Goal: Task Accomplishment & Management: Manage account settings

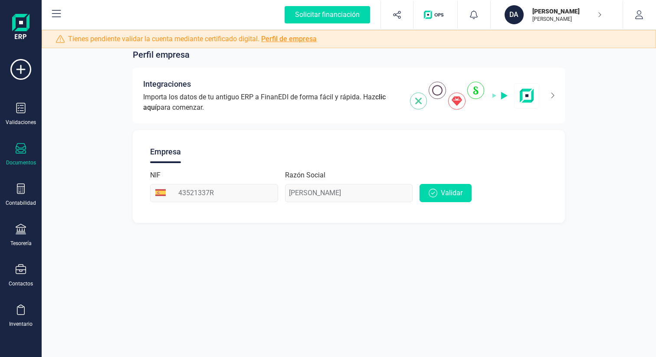
click at [21, 154] on div at bounding box center [21, 149] width 10 height 13
click at [139, 284] on div "Perfil empresa Integraciones Importa los datos de tu antiguo ERP a FinanEDI de …" at bounding box center [349, 178] width 614 height 357
click at [19, 112] on icon at bounding box center [21, 108] width 10 height 10
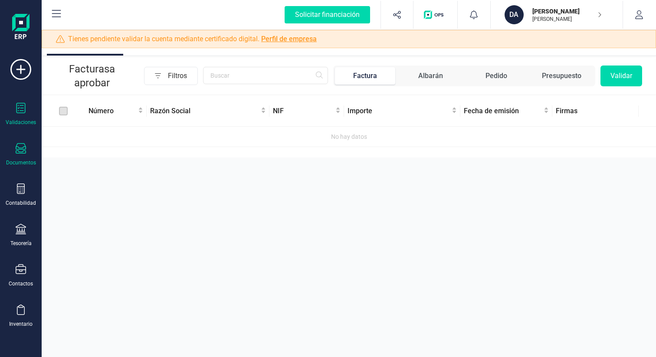
click at [23, 148] on icon at bounding box center [21, 148] width 10 height 10
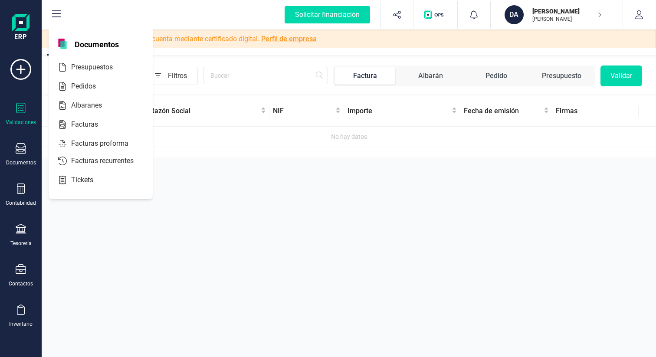
click at [269, 248] on div "Aprobar documentos Facturas a aprobar Filtros Factura Albarán Pedido Presupuest…" at bounding box center [349, 178] width 614 height 357
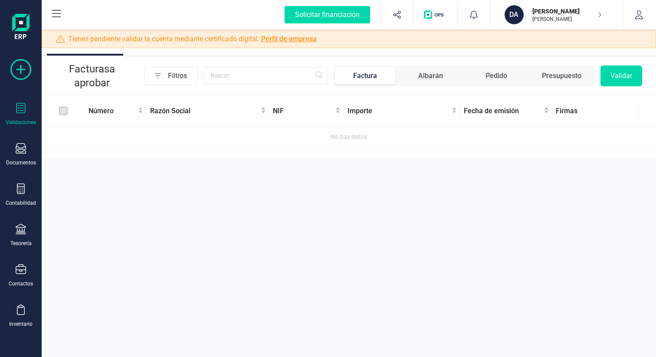
click at [17, 65] on icon at bounding box center [20, 69] width 21 height 21
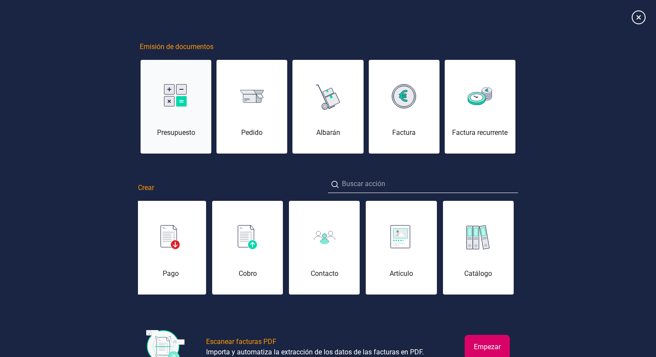
scroll to position [0, 181]
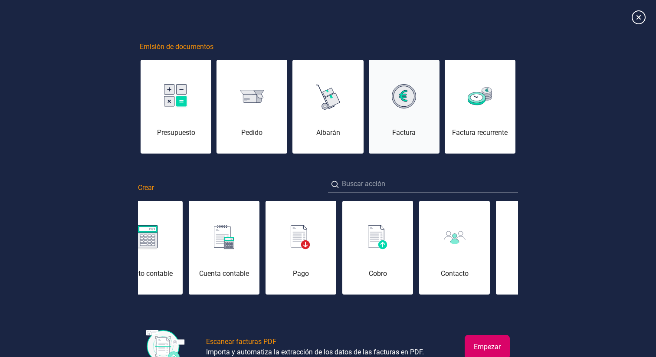
click at [410, 106] on img at bounding box center [404, 96] width 24 height 24
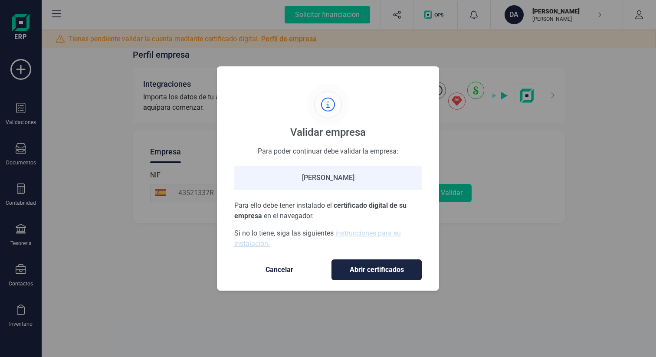
click at [289, 269] on span "Cancelar" at bounding box center [279, 269] width 73 height 10
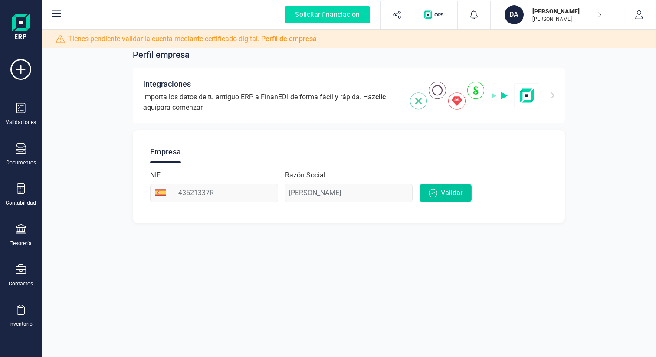
click at [443, 195] on span "Validar" at bounding box center [452, 193] width 22 height 10
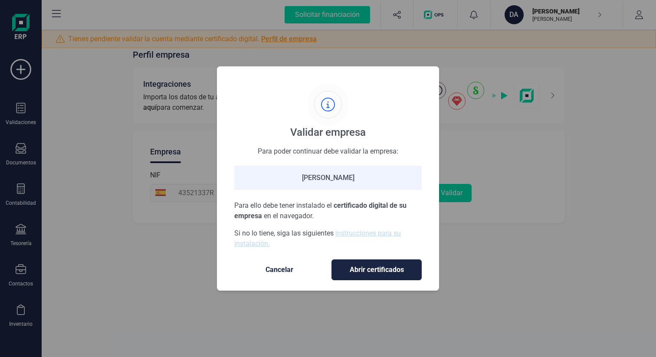
click at [274, 268] on span "Cancelar" at bounding box center [279, 269] width 73 height 10
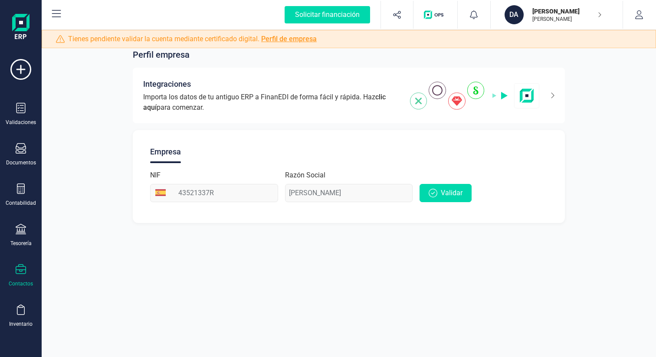
click at [16, 273] on icon at bounding box center [21, 269] width 10 height 10
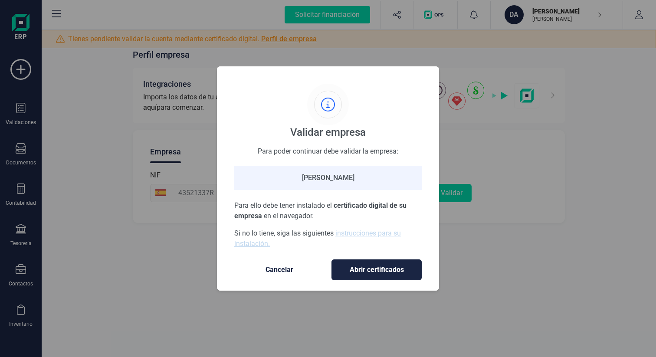
click at [288, 265] on span "Cancelar" at bounding box center [279, 269] width 73 height 10
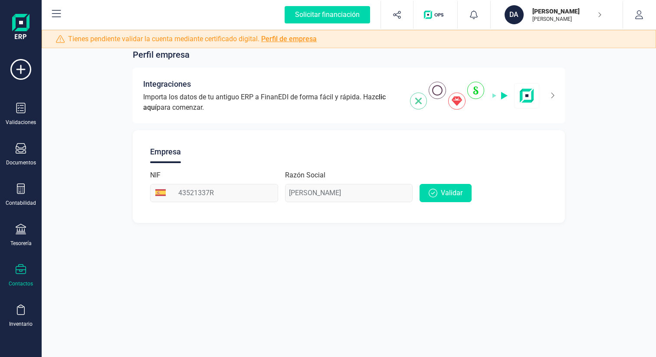
click at [26, 264] on div "Contactos" at bounding box center [20, 275] width 35 height 23
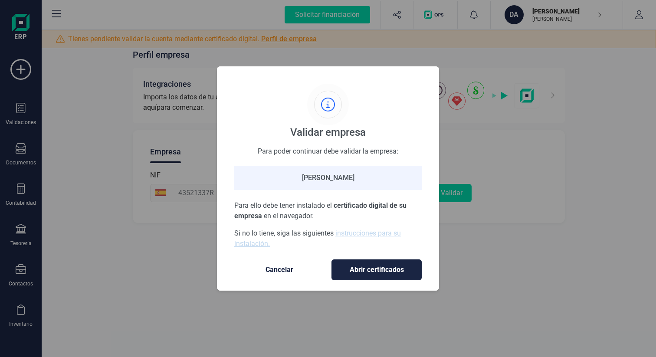
click at [291, 266] on span "Cancelar" at bounding box center [279, 269] width 73 height 10
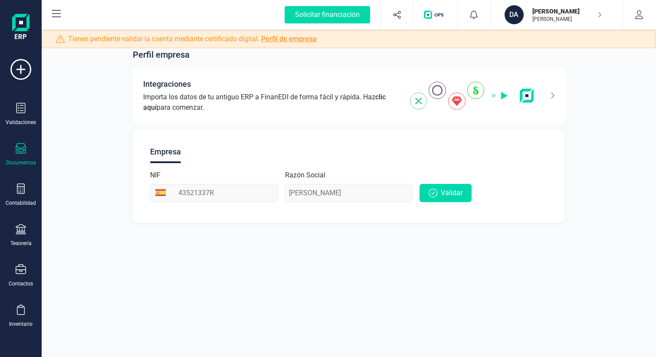
click at [22, 160] on div "Documentos" at bounding box center [21, 162] width 30 height 7
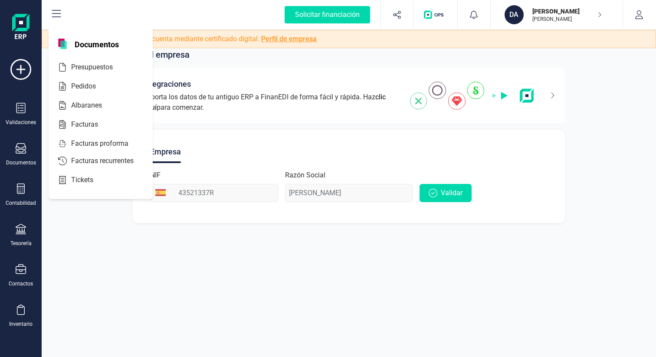
click at [85, 114] on div "Albaranes" at bounding box center [101, 106] width 104 height 19
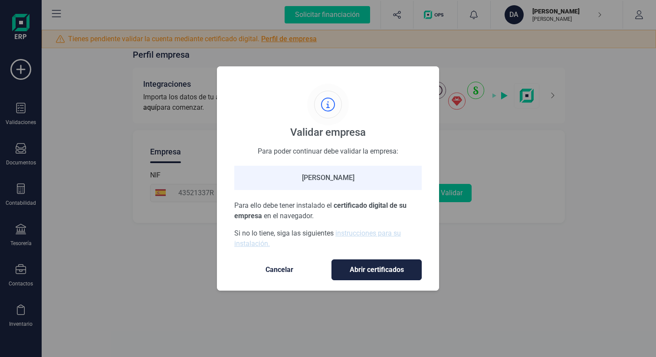
click at [349, 268] on span "Abrir certificados" at bounding box center [376, 269] width 72 height 10
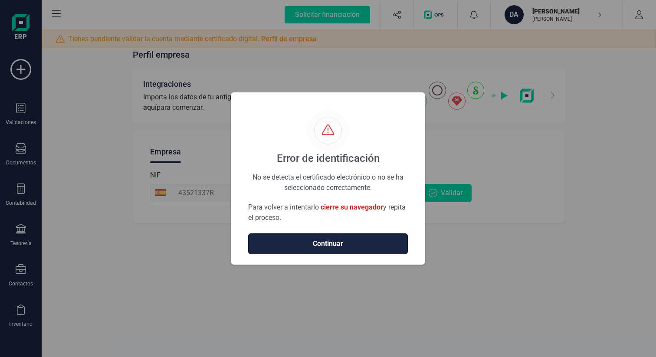
click at [327, 242] on span "Continuar" at bounding box center [327, 243] width 141 height 10
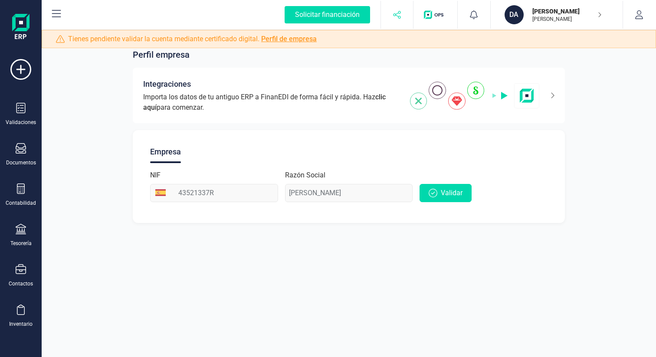
click at [397, 11] on icon "button" at bounding box center [396, 14] width 9 height 9
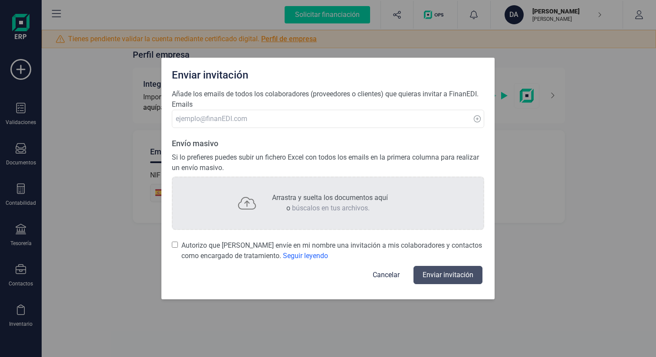
click at [601, 12] on div "Enviar invitación Añade los emails de todos los colaboradores (proveedores o cl…" at bounding box center [328, 178] width 656 height 357
click at [383, 271] on button "Cancelar" at bounding box center [386, 274] width 48 height 21
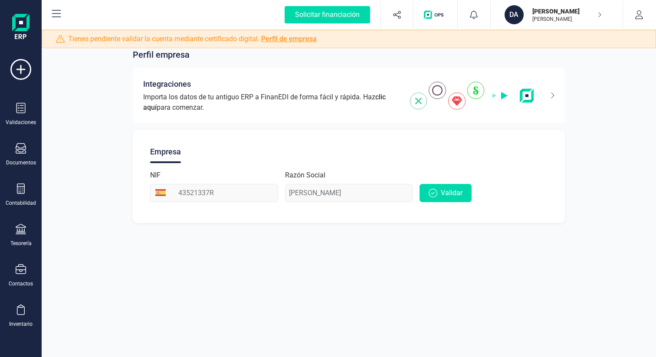
click at [564, 17] on p "[PERSON_NAME]" at bounding box center [566, 19] width 69 height 7
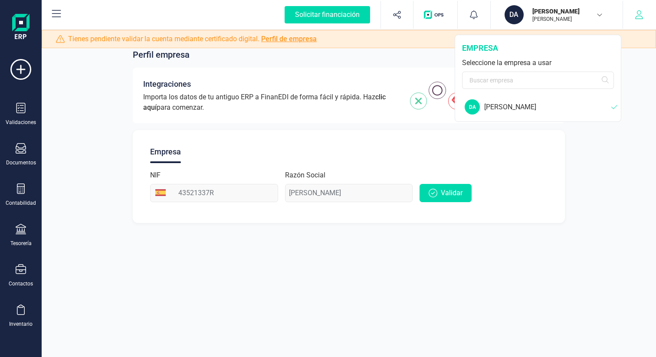
click at [643, 16] on button "button" at bounding box center [639, 15] width 33 height 28
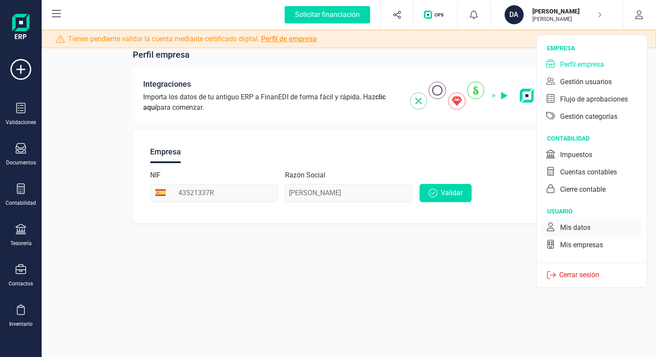
click at [581, 229] on div "Mis datos" at bounding box center [575, 227] width 30 height 10
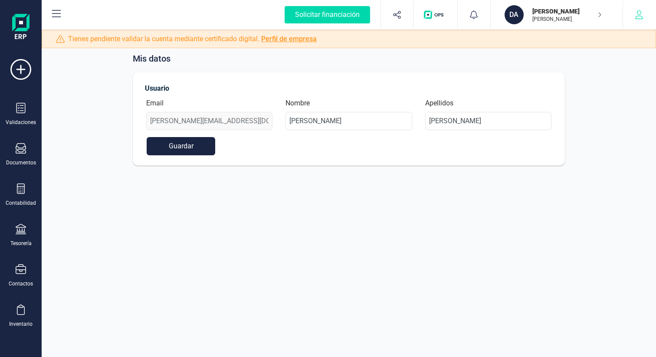
click at [639, 14] on icon "button" at bounding box center [639, 14] width 8 height 9
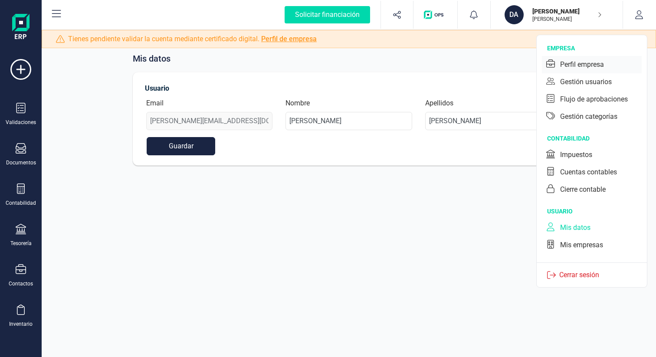
click at [581, 60] on div "Perfil empresa" at bounding box center [582, 64] width 44 height 10
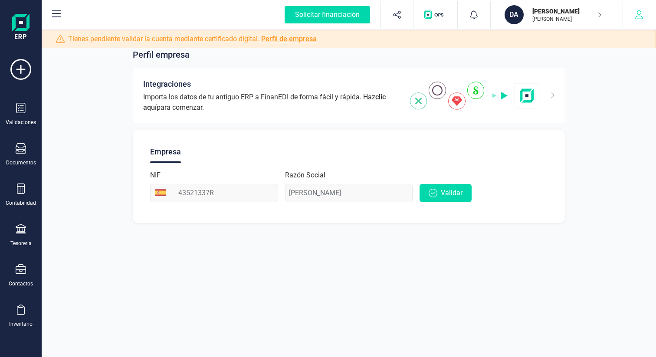
click at [642, 12] on icon "button" at bounding box center [638, 14] width 9 height 9
click at [359, 264] on div "Perfil empresa Integraciones Importa los datos de tu antiguo ERP a FinanEDI de …" at bounding box center [349, 178] width 614 height 357
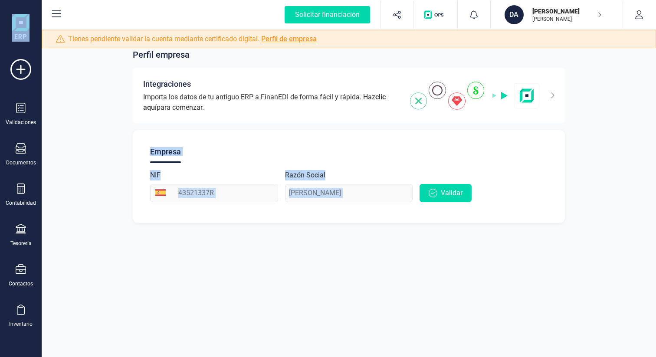
drag, startPoint x: 192, startPoint y: 153, endPoint x: 470, endPoint y: 225, distance: 287.6
click at [470, 225] on div "Perfil empresa Integraciones Importa los datos de tu antiguo ERP a FinanEDI de …" at bounding box center [349, 131] width 614 height 206
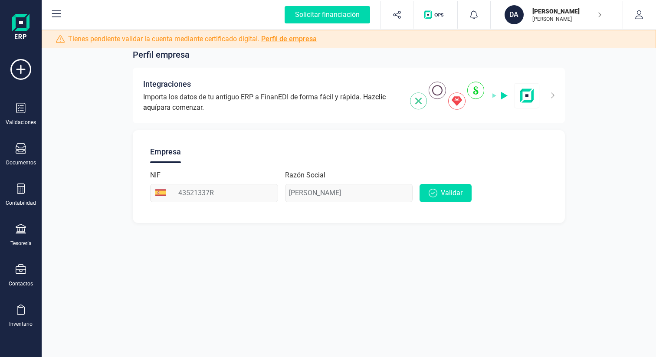
click at [126, 108] on div "Perfil empresa Integraciones Importa los datos de tu antiguo ERP a FinanEDI de …" at bounding box center [349, 131] width 614 height 206
click at [63, 9] on button at bounding box center [56, 15] width 28 height 28
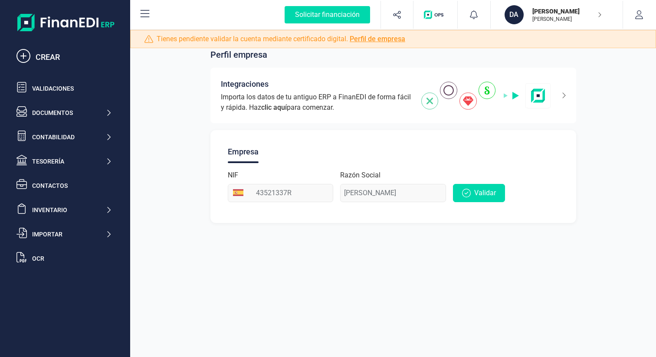
click at [60, 10] on div "Solicitar financiación CREAR Validaciones Documentos Documentos Presupuestos Pe…" at bounding box center [64, 176] width 123 height 353
